Goal: Task Accomplishment & Management: Manage account settings

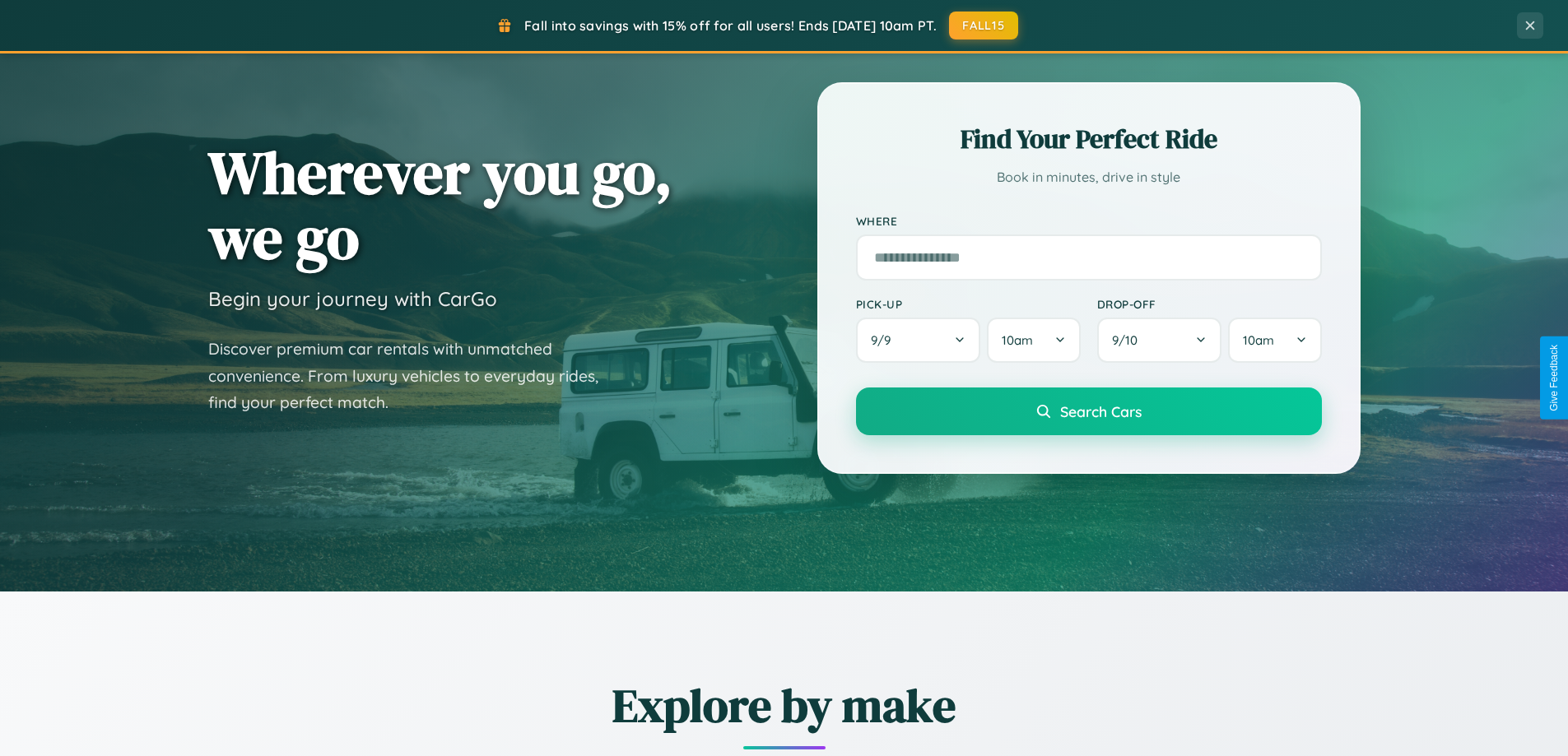
scroll to position [1449, 0]
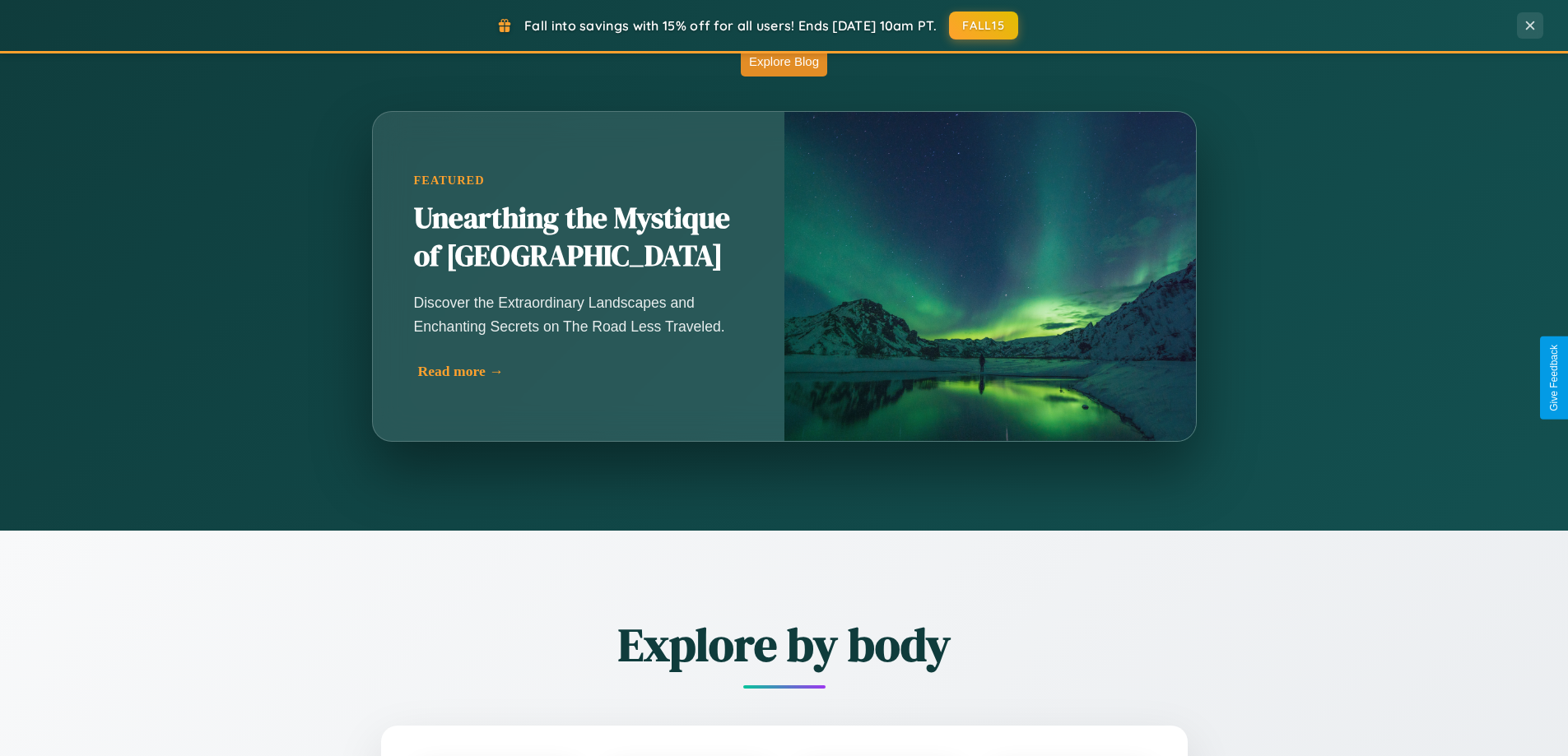
click at [580, 371] on div "Read more →" at bounding box center [582, 371] width 329 height 17
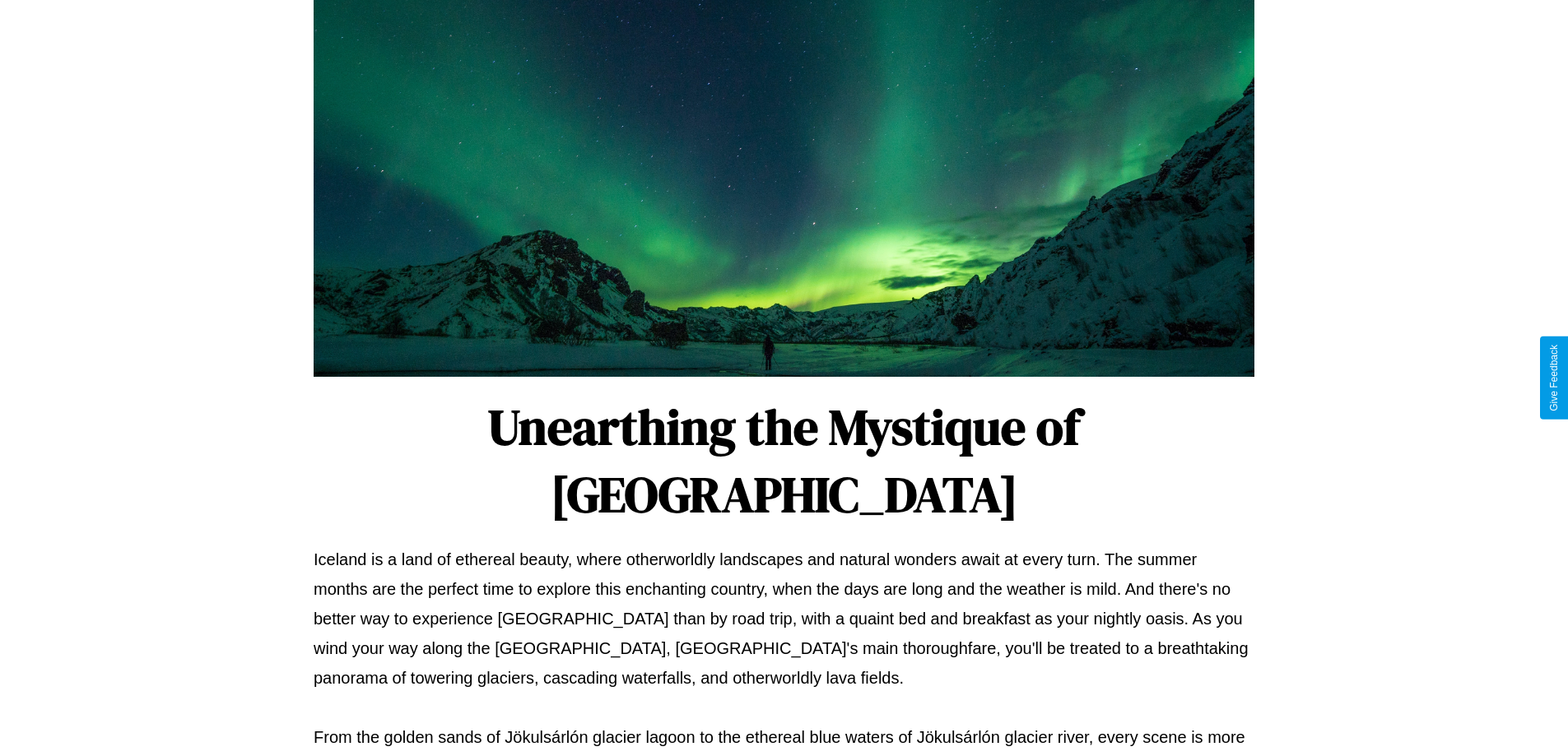
scroll to position [533, 0]
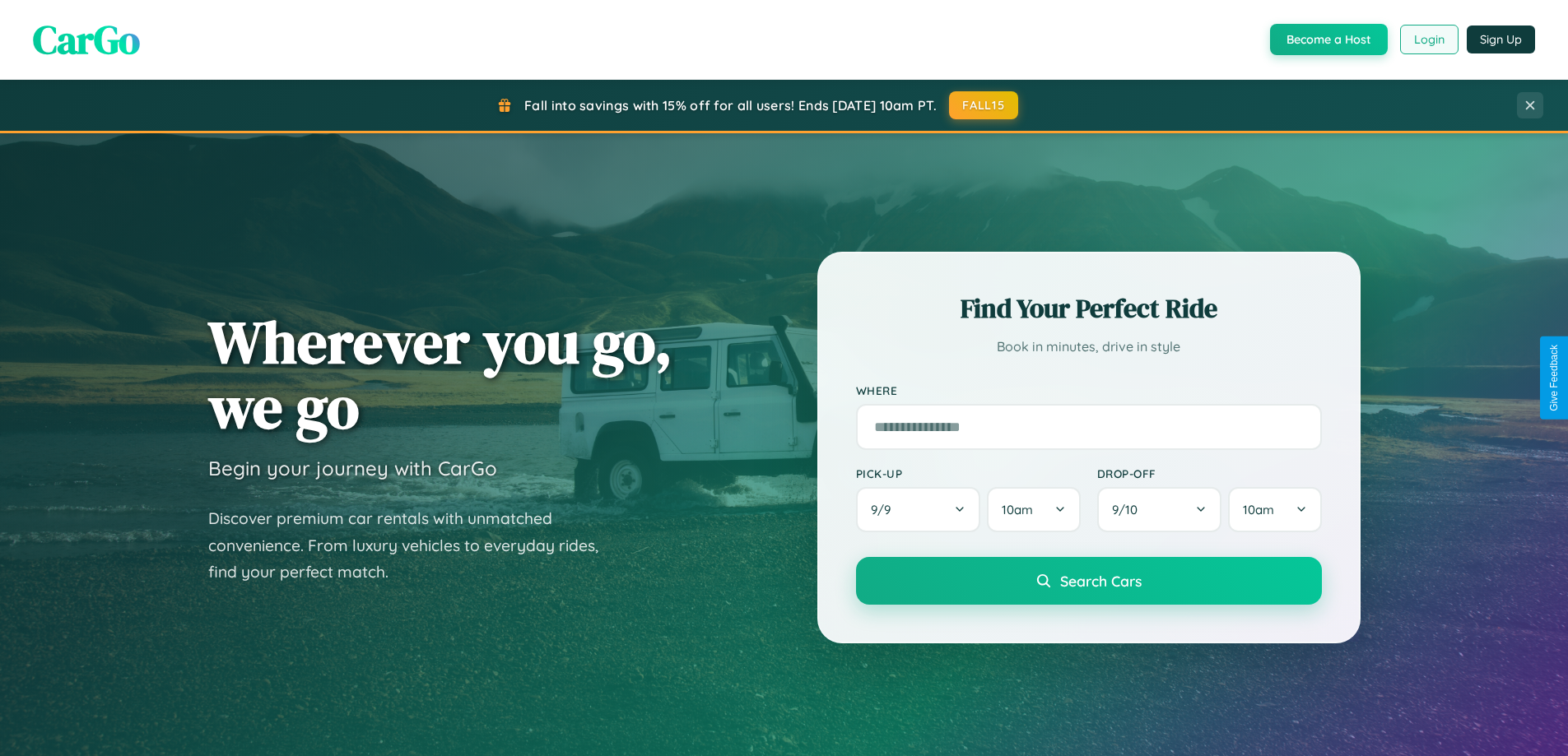
click at [1429, 39] on button "Login" at bounding box center [1429, 39] width 59 height 30
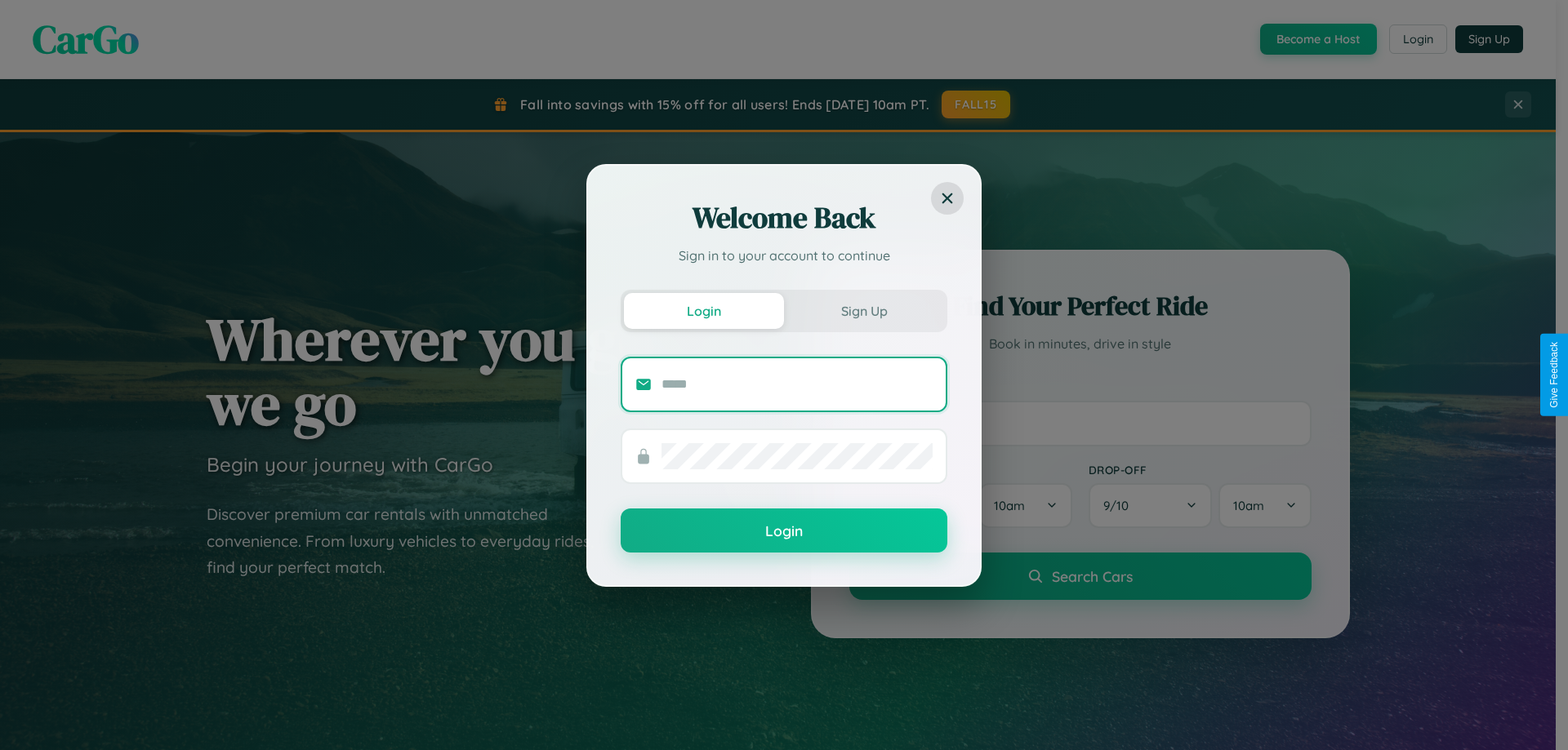
click at [797, 383] on input "text" at bounding box center [797, 384] width 271 height 26
type input "**********"
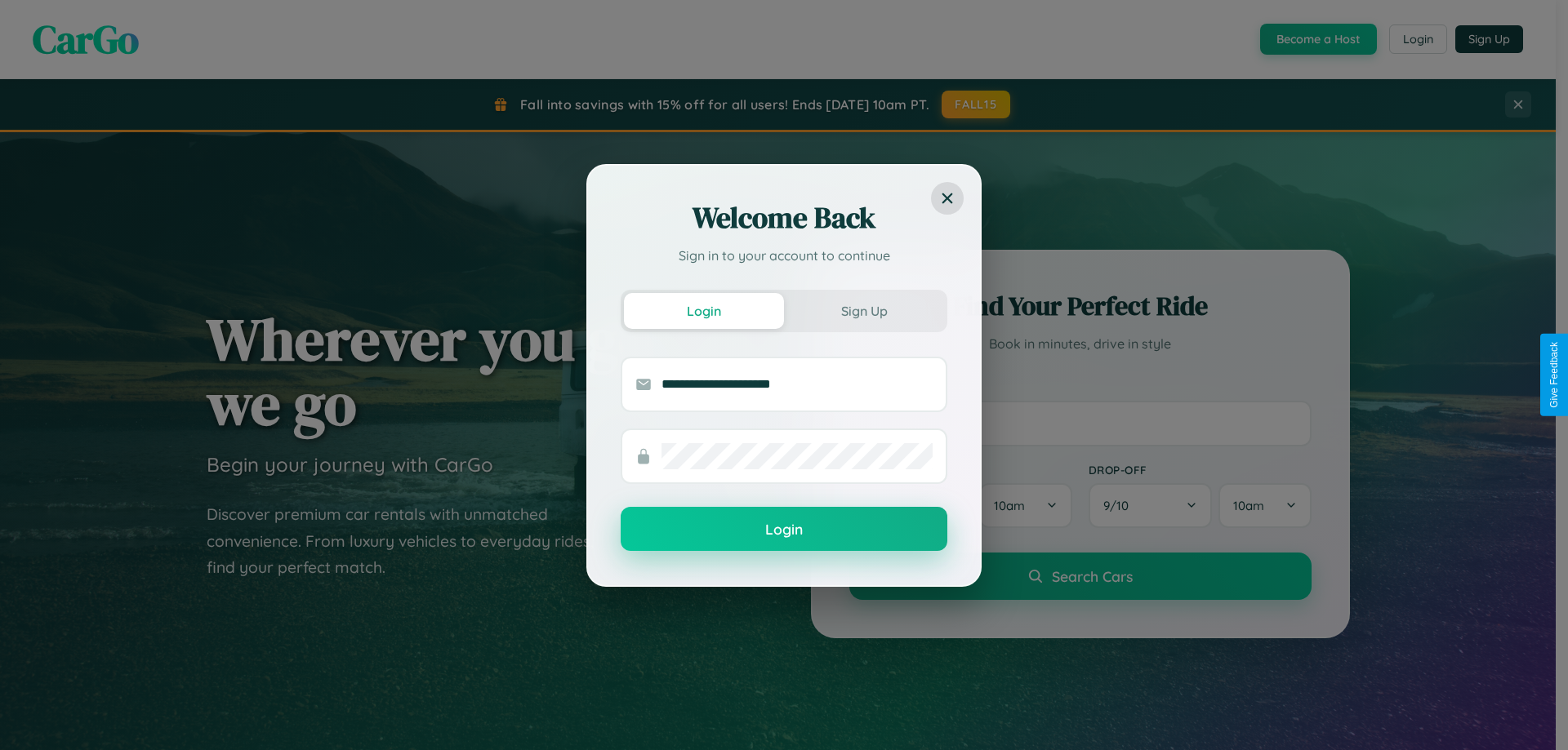
click at [784, 530] on button "Login" at bounding box center [783, 529] width 326 height 44
